Goal: Communication & Community: Ask a question

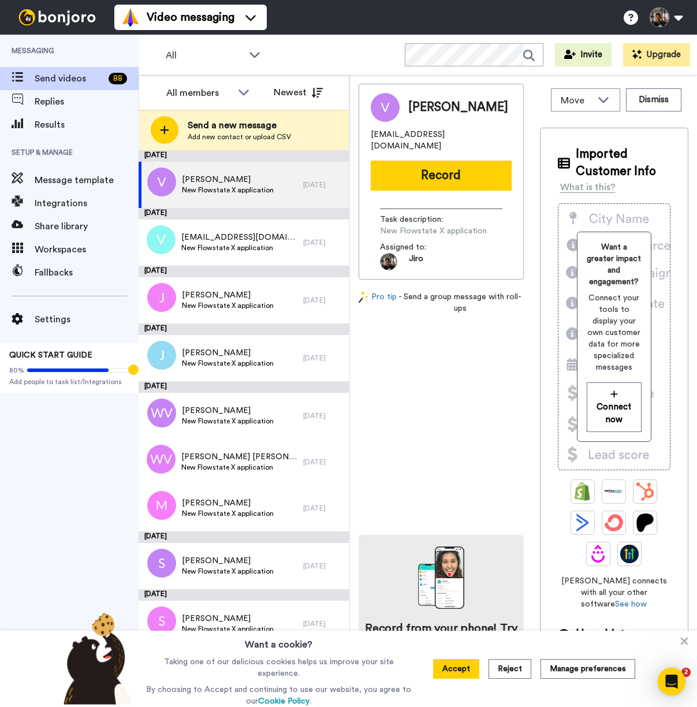
click at [675, 671] on div "Open Intercom Messenger" at bounding box center [672, 682] width 38 height 38
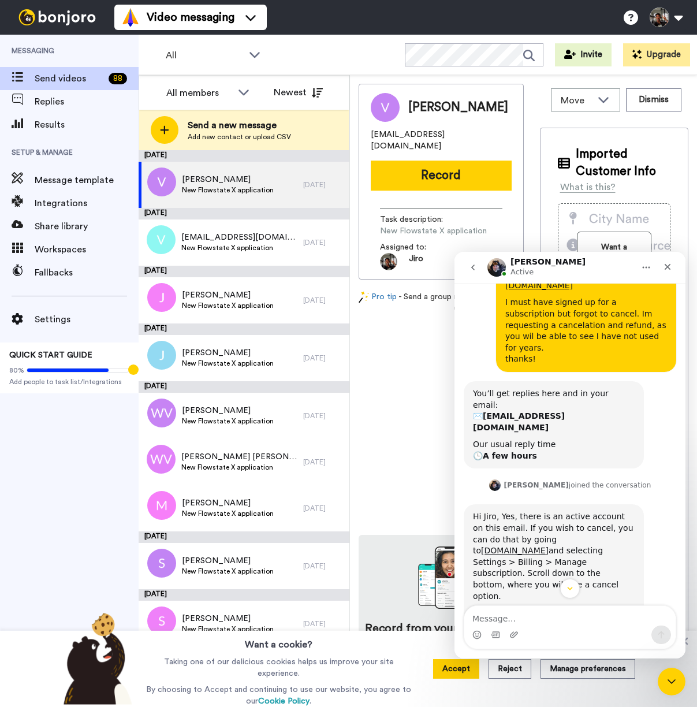
scroll to position [295, 0]
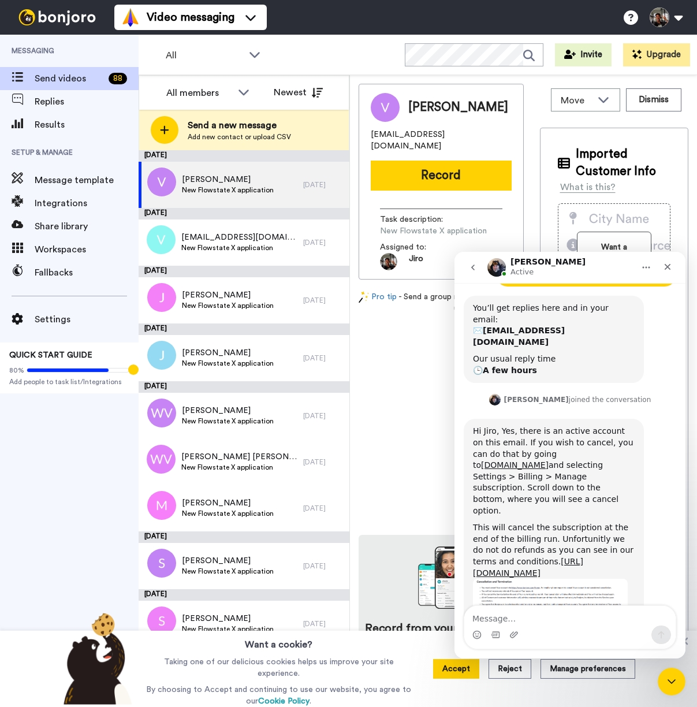
click at [511, 617] on textarea "Message…" at bounding box center [571, 616] width 212 height 20
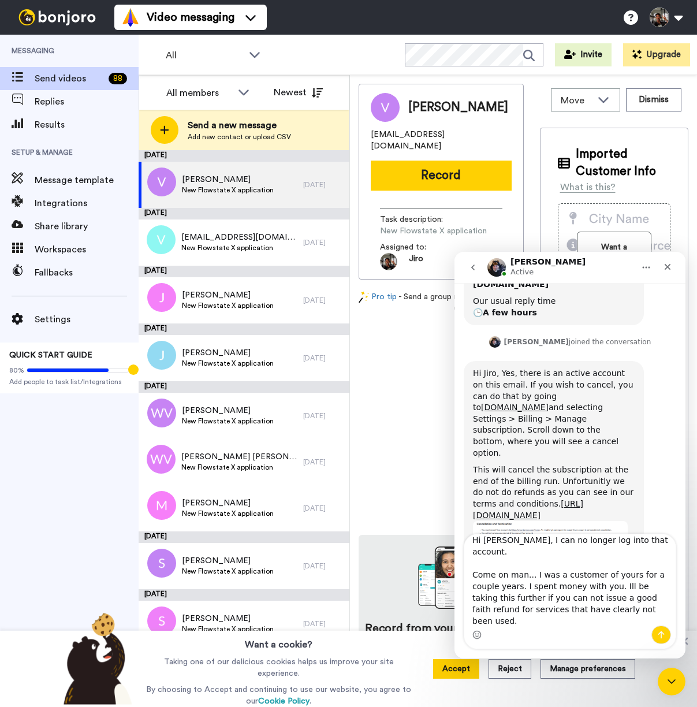
scroll to position [367, 0]
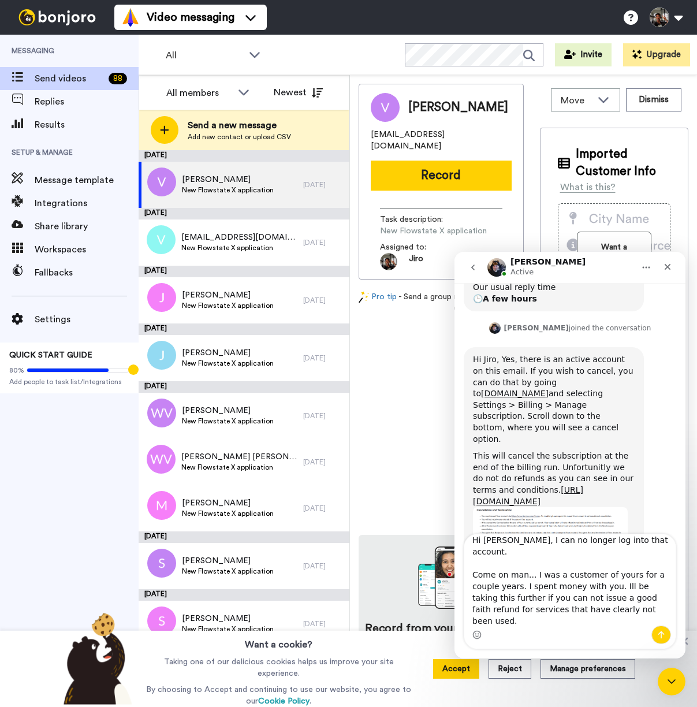
click at [615, 574] on textarea "Hi [PERSON_NAME], I can no longer log into that account. Come on man... I was a…" at bounding box center [571, 580] width 212 height 91
click at [515, 619] on textarea "Hi [PERSON_NAME], I can no longer log into that account. Come on man... I was a…" at bounding box center [571, 580] width 212 height 91
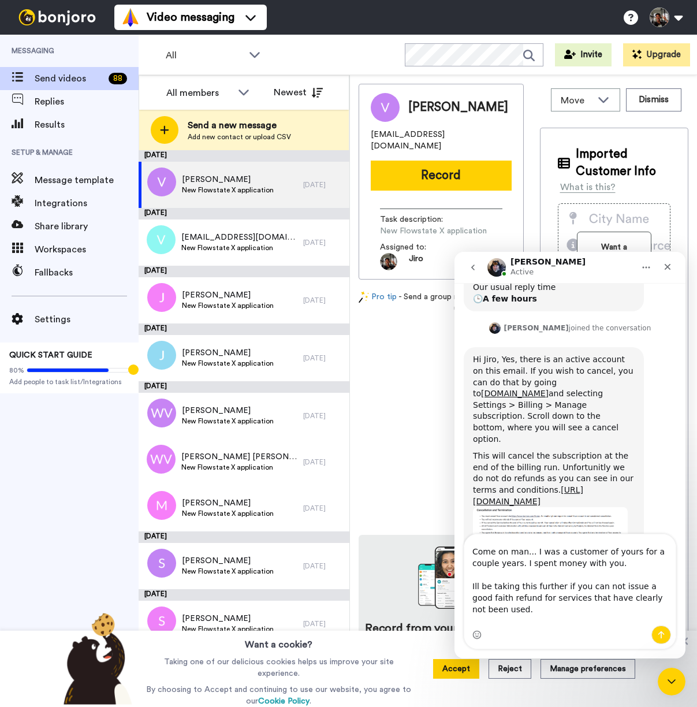
click at [484, 622] on textarea "Hi [PERSON_NAME], I can no longer log into that account. Come on man... I was a…" at bounding box center [571, 580] width 212 height 91
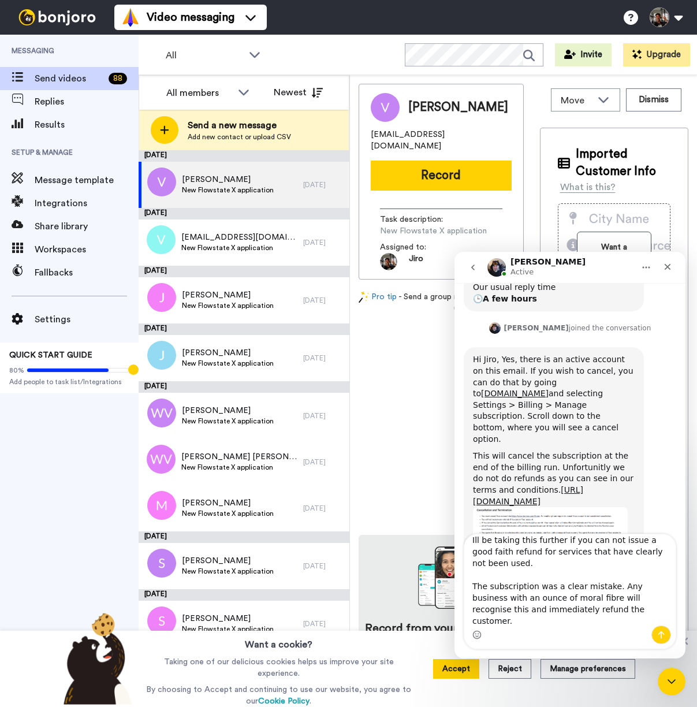
scroll to position [99, 0]
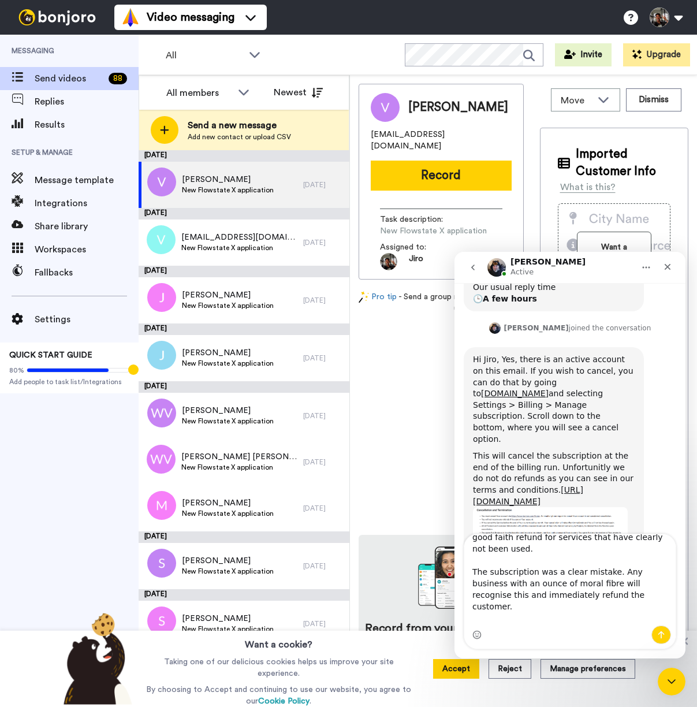
type textarea "Hi [PERSON_NAME], I can no longer log into that account. Come on man... I was a…"
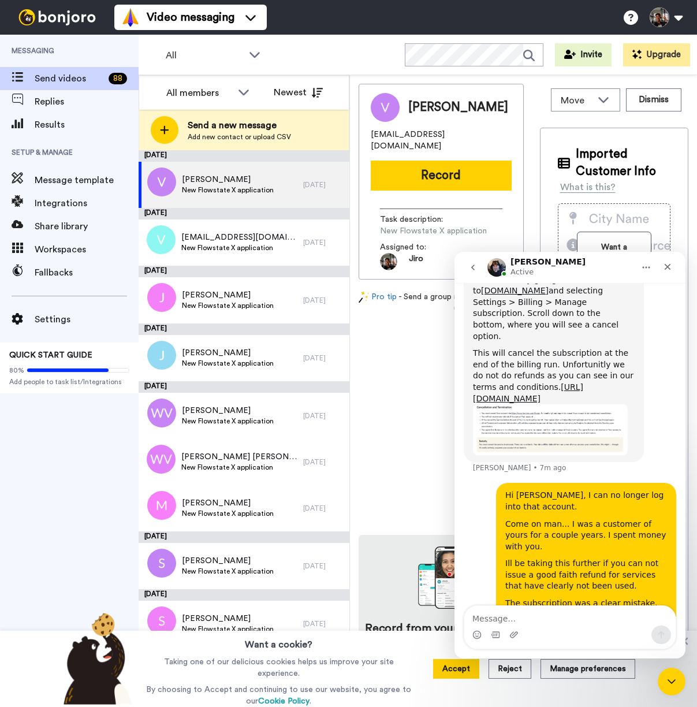
scroll to position [477, 0]
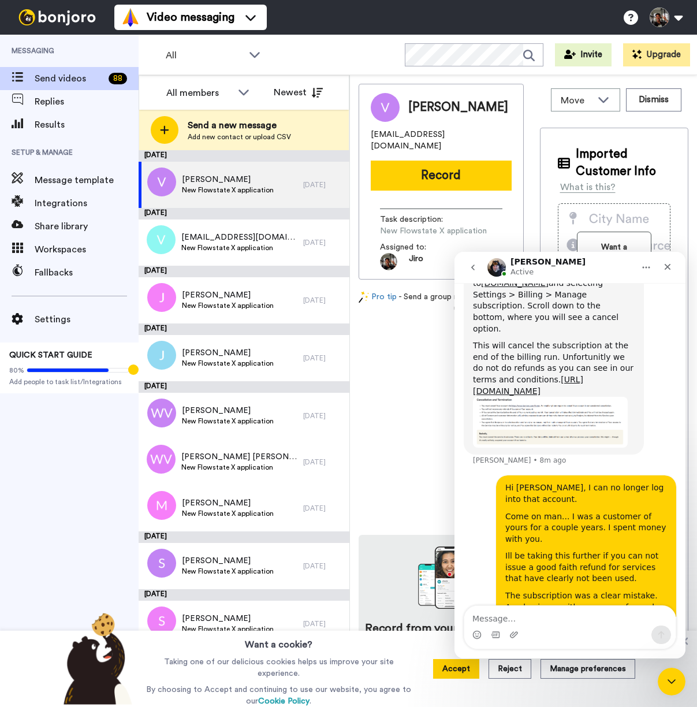
click at [530, 397] on img "Johann says…" at bounding box center [550, 422] width 155 height 51
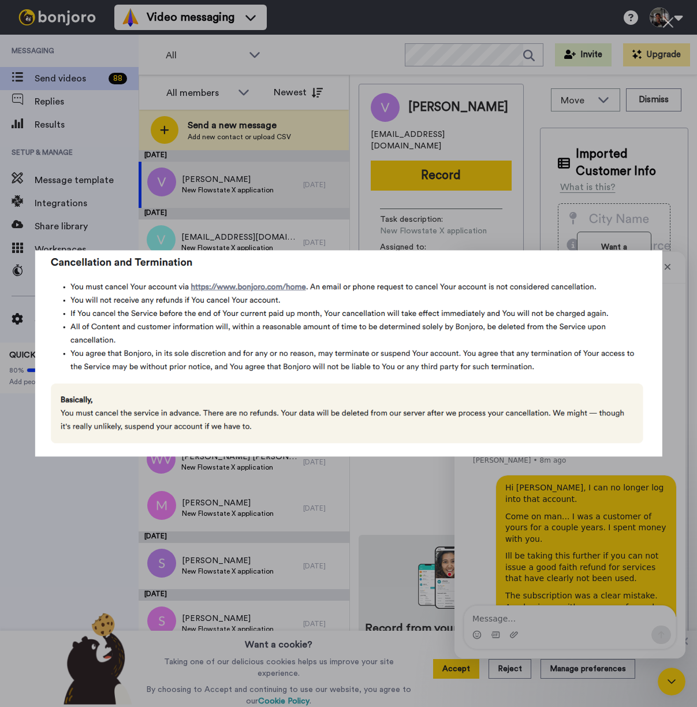
click at [84, 488] on div "Intercom messenger" at bounding box center [348, 353] width 697 height 707
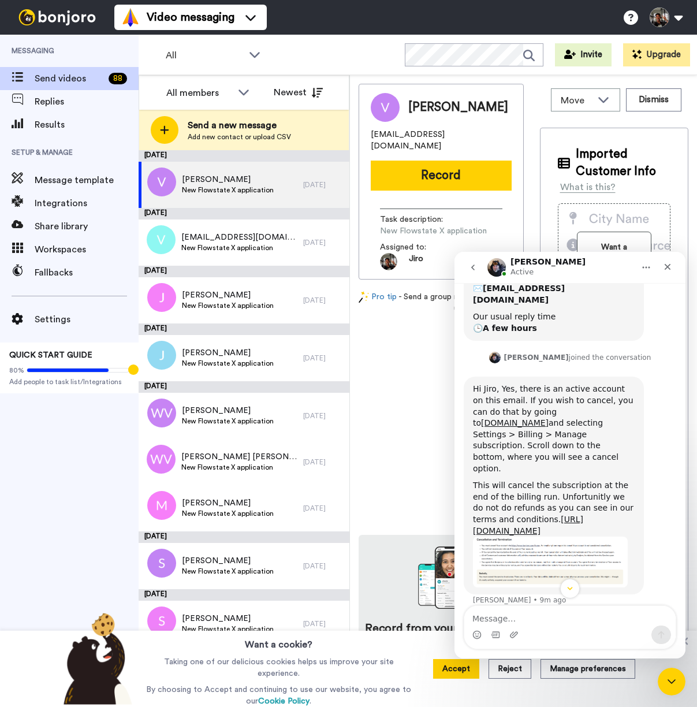
scroll to position [326, 0]
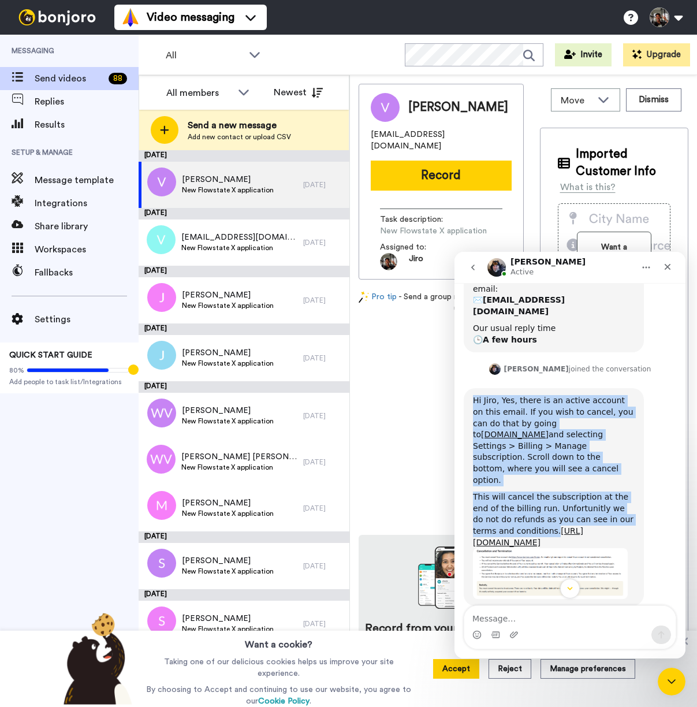
drag, startPoint x: 526, startPoint y: 461, endPoint x: 473, endPoint y: 358, distance: 115.3
click at [473, 388] on div "Hi Jiro, Yes, there is an active account on this email. If you wish to cancel, …" at bounding box center [554, 497] width 180 height 218
copy div "Hi Jiro, Yes, there is an active account on this email. If you wish to cancel, …"
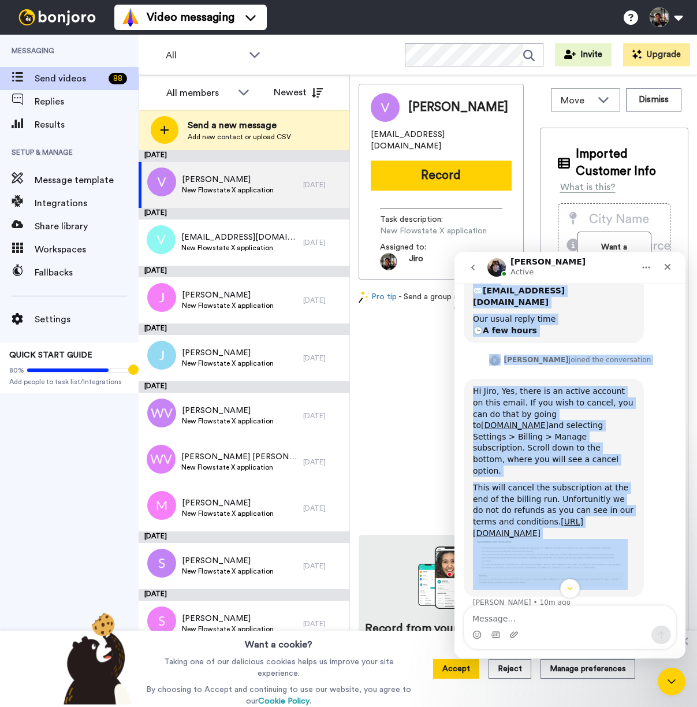
scroll to position [477, 0]
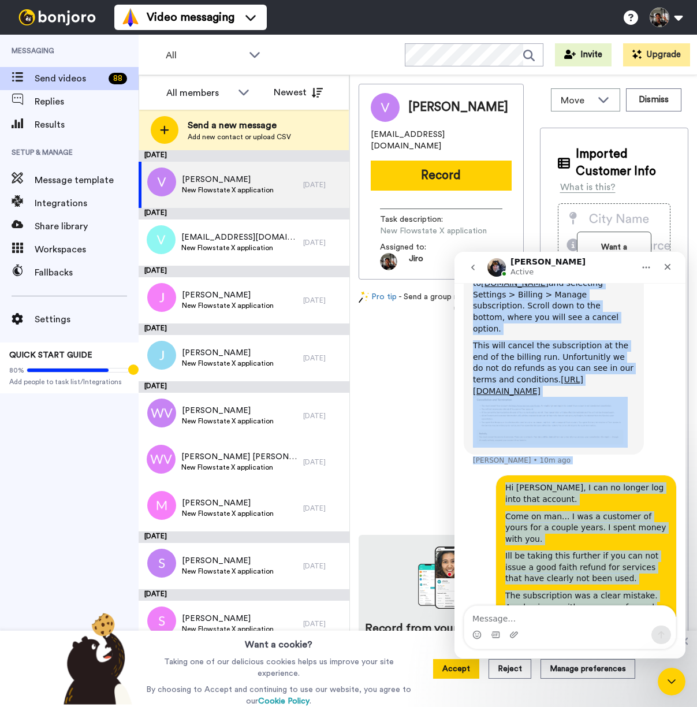
drag, startPoint x: 507, startPoint y: 385, endPoint x: 616, endPoint y: 578, distance: 221.3
click at [616, 578] on div "Hi there, This is very random, but I was checking an old credit card and saw I …" at bounding box center [570, 286] width 213 height 776
copy div "Lo ipsum, Dolo si amet consec, adi E sed doeiusmo te inc utlabo etdo mag ali E …"
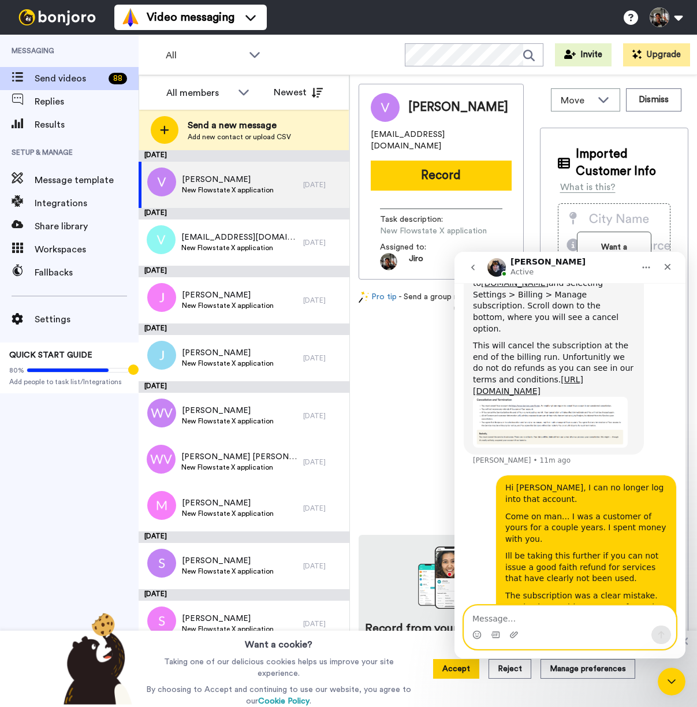
click at [516, 618] on textarea "Message…" at bounding box center [571, 616] width 212 height 20
paste textarea "Hi [PERSON_NAME], Thanks for confirming the account. I’d like to reiterate that…"
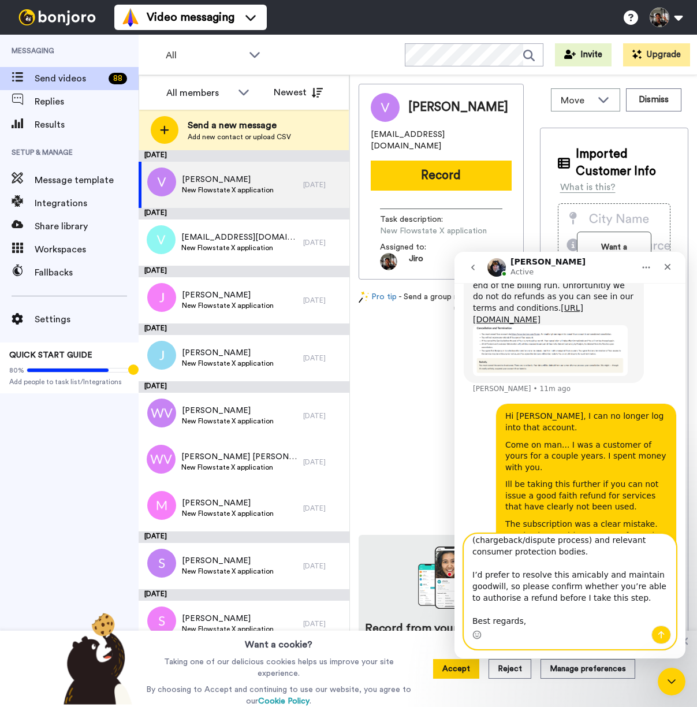
scroll to position [0, 0]
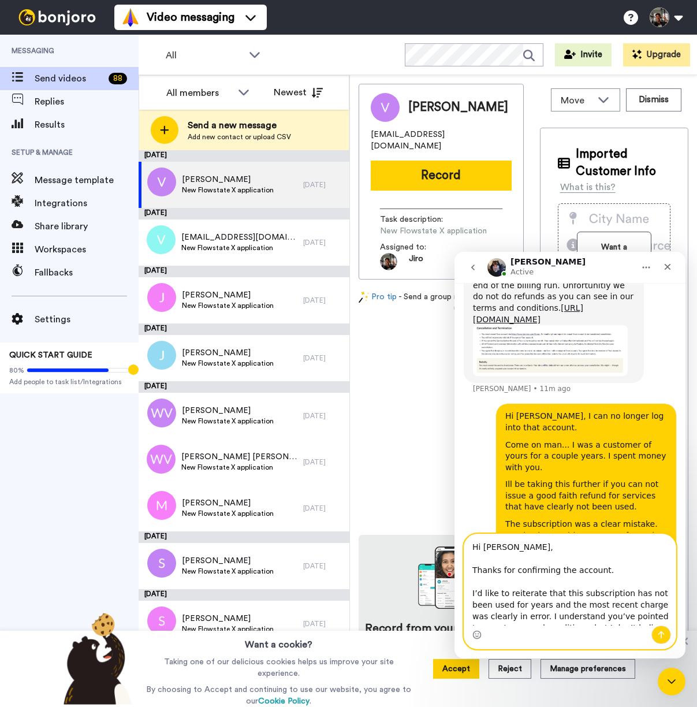
drag, startPoint x: 632, startPoint y: 576, endPoint x: 466, endPoint y: 569, distance: 166.0
click at [466, 569] on textarea "Hi [PERSON_NAME], Thanks for confirming the account. I’d like to reiterate that…" at bounding box center [571, 580] width 212 height 91
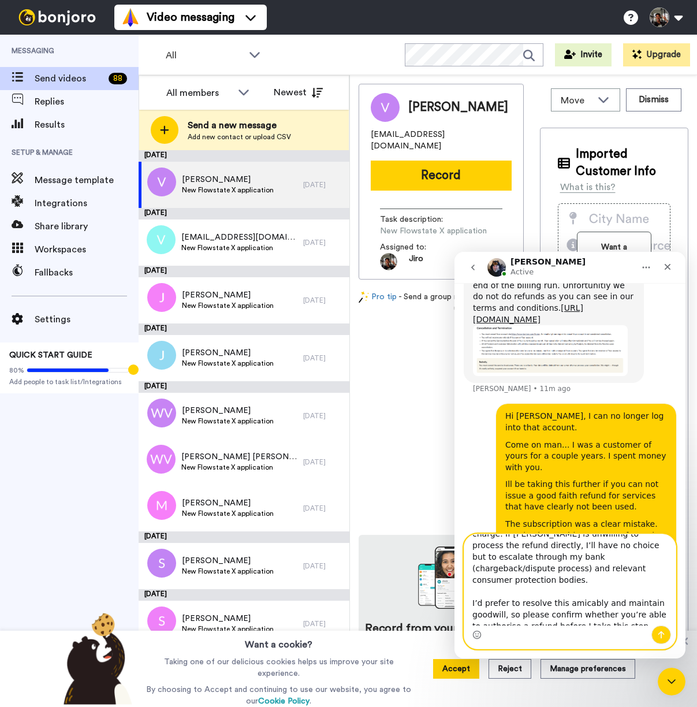
scroll to position [159, 0]
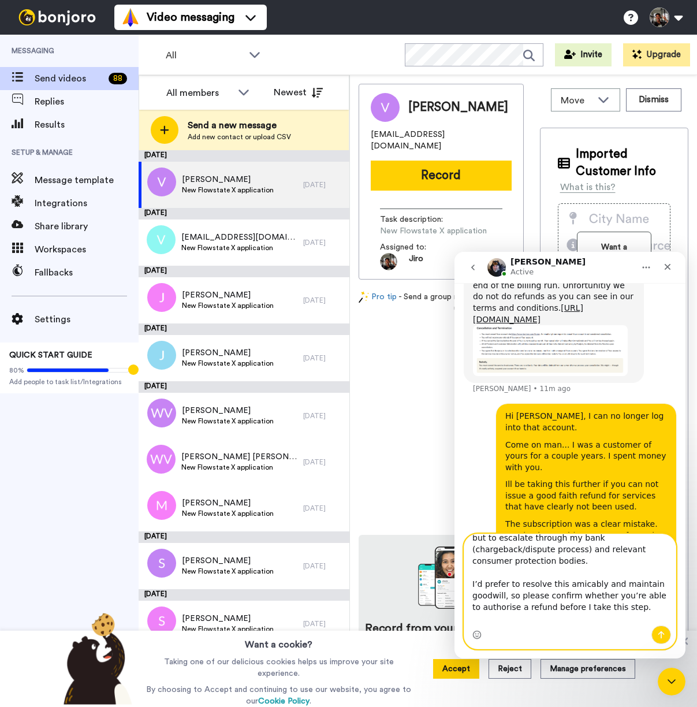
click at [633, 599] on textarea "Hi [PERSON_NAME], I’d like to reiterate that this subscription has not been use…" at bounding box center [571, 580] width 212 height 91
type textarea "Hi [PERSON_NAME], I’d like to reiterate that this subscription has not been use…"
click at [658, 633] on icon "Send a message…" at bounding box center [661, 634] width 9 height 9
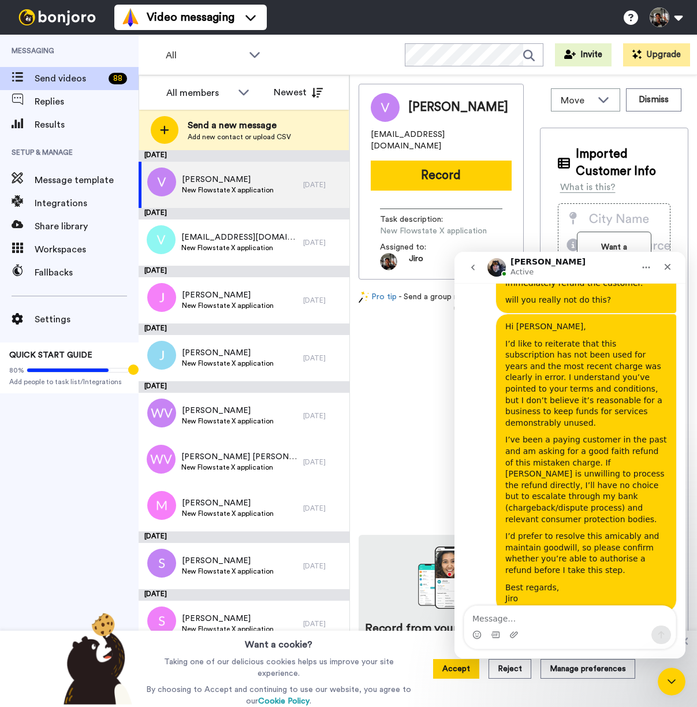
scroll to position [822, 0]
